Goal: Check status: Check status

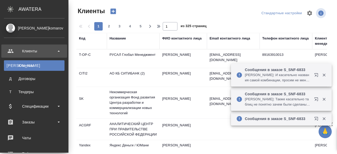
select select "RU"
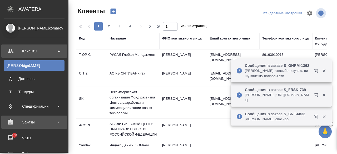
click at [59, 126] on div "Заказы" at bounding box center [34, 122] width 66 height 13
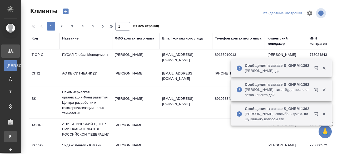
click at [8, 134] on div "Все заказы" at bounding box center [4, 136] width 8 height 5
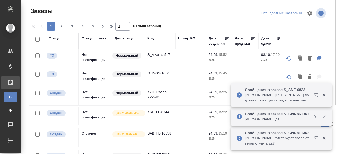
click at [151, 38] on div "Код" at bounding box center [150, 38] width 6 height 5
click at [152, 41] on div "Заказы Стандартные настройки 1 2 3 4 5 1 из 9600 страниц Статус Статус оплаты Д…" at bounding box center [180, 112] width 308 height 225
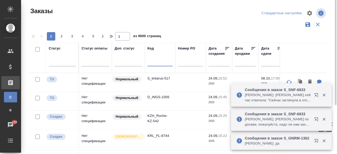
click at [161, 60] on input "text" at bounding box center [159, 63] width 25 height 7
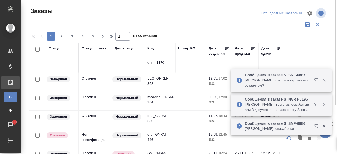
type input "gnrm-1370"
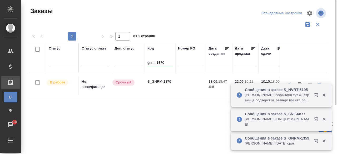
click at [71, 91] on td "В работе" at bounding box center [62, 85] width 33 height 18
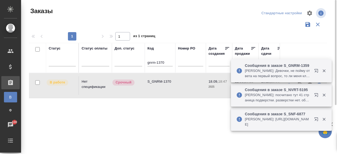
click at [71, 91] on td "В работе" at bounding box center [62, 85] width 33 height 18
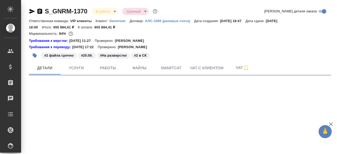
select select "RU"
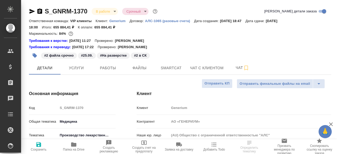
type textarea "x"
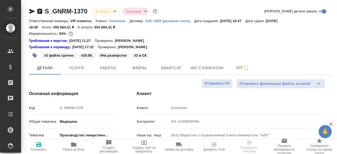
type textarea "x"
click at [253, 29] on div "Ответственная команда: VIP клиенты Клиент: Generium Договор: АЛС-1065 (разовые …" at bounding box center [180, 24] width 302 height 13
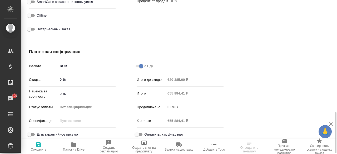
scroll to position [421, 0]
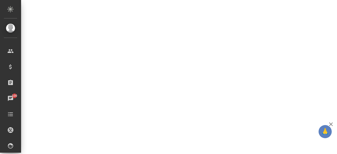
select select "RU"
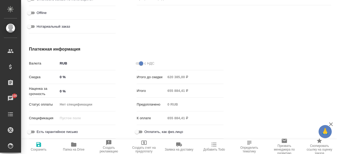
type textarea "x"
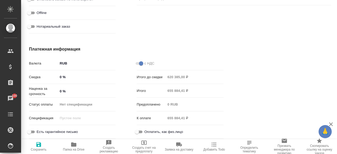
type textarea "x"
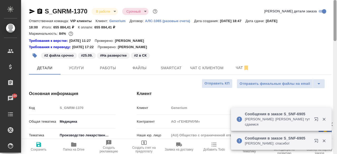
click at [336, 18] on div at bounding box center [334, 20] width 3 height 41
click at [119, 19] on p "Generium" at bounding box center [119, 21] width 20 height 4
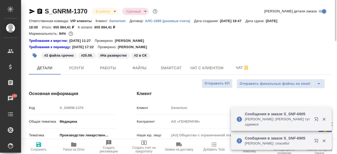
type textarea "x"
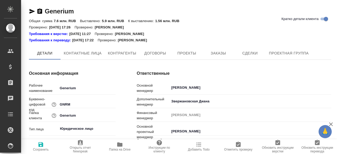
type textarea "x"
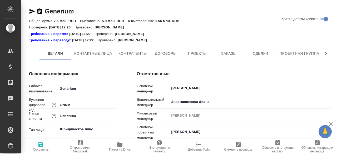
type textarea "x"
click at [221, 50] on button "Заказы" at bounding box center [229, 53] width 32 height 13
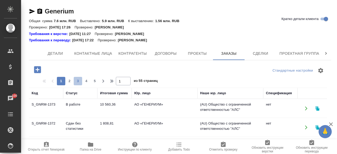
click at [79, 82] on span "3" at bounding box center [78, 80] width 8 height 5
type input "3"
click at [89, 81] on span "4" at bounding box center [86, 80] width 8 height 5
type input "4"
click at [166, 69] on div at bounding box center [180, 70] width 101 height 13
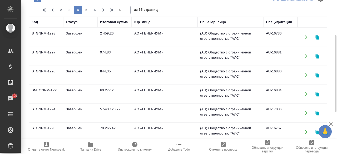
scroll to position [79, 0]
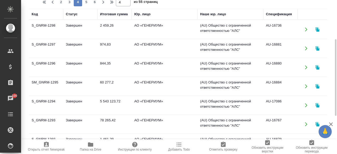
click at [68, 105] on td "Завершен" at bounding box center [80, 105] width 34 height 18
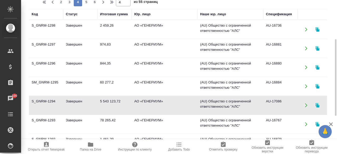
click at [68, 105] on td "Завершен" at bounding box center [80, 105] width 34 height 18
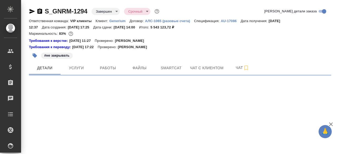
select select "RU"
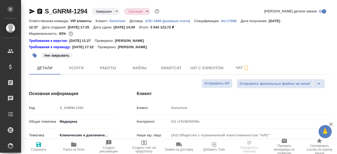
type textarea "x"
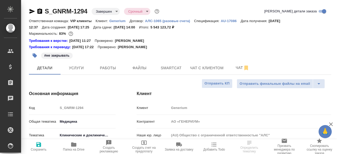
type textarea "x"
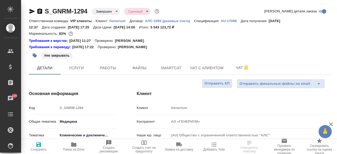
select select "RU"
type textarea "x"
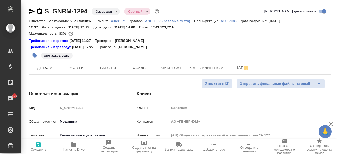
type textarea "x"
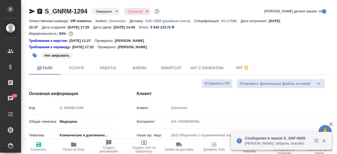
type textarea "x"
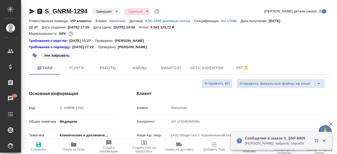
type textarea "x"
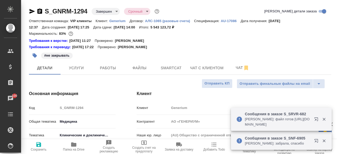
type textarea "x"
